Goal: Obtain resource: Download file/media

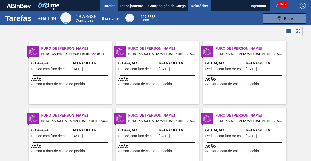
click at [199, 6] on span "Relatórios" at bounding box center [199, 6] width 17 height 6
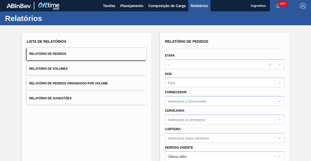
type input "Aguardando Faturamento"
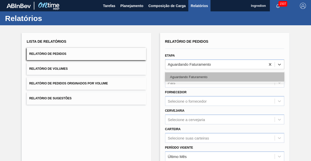
click at [224, 76] on div "Aguardando Faturamento" at bounding box center [224, 76] width 119 height 9
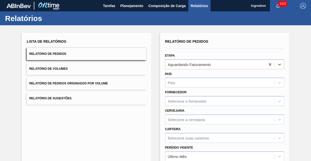
type input "Xarope"
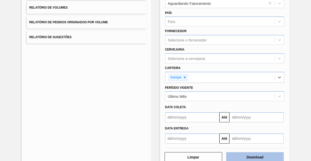
click at [254, 156] on button "Download" at bounding box center [255, 157] width 58 height 10
